Goal: Task Accomplishment & Management: Manage account settings

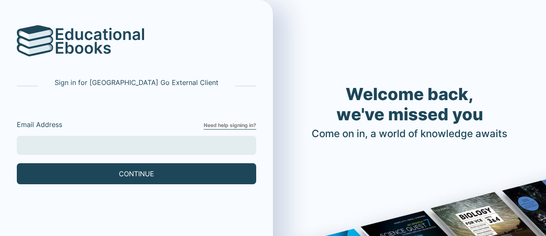
click at [237, 153] on input "Email Address" at bounding box center [136, 145] width 239 height 19
type input "[EMAIL_ADDRESS][DOMAIN_NAME]"
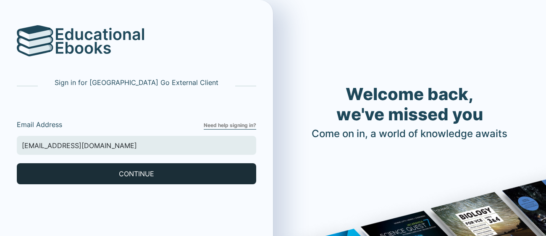
click at [140, 172] on button "CONTINUE" at bounding box center [136, 173] width 239 height 21
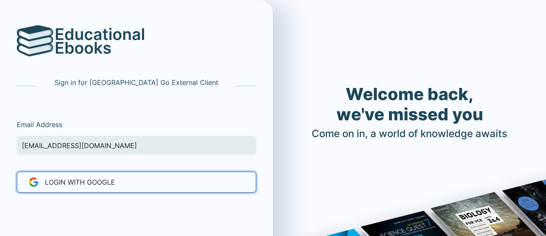
click at [140, 172] on button "LOGIN WITH Google" at bounding box center [136, 181] width 239 height 21
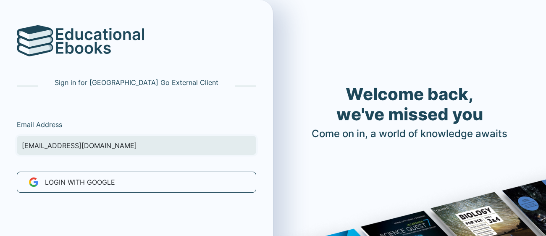
click at [137, 142] on input "[EMAIL_ADDRESS][DOMAIN_NAME]" at bounding box center [136, 145] width 239 height 19
